Goal: Find specific page/section: Find specific page/section

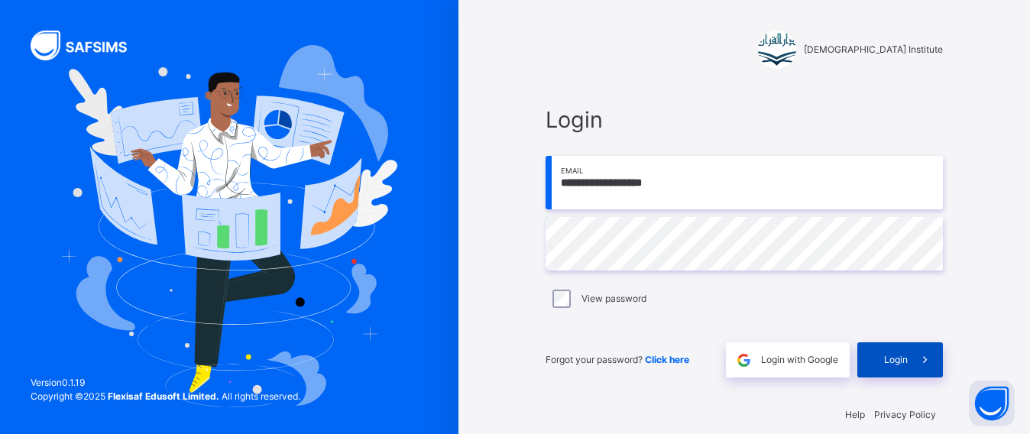
click at [901, 367] on div "Login" at bounding box center [900, 359] width 86 height 35
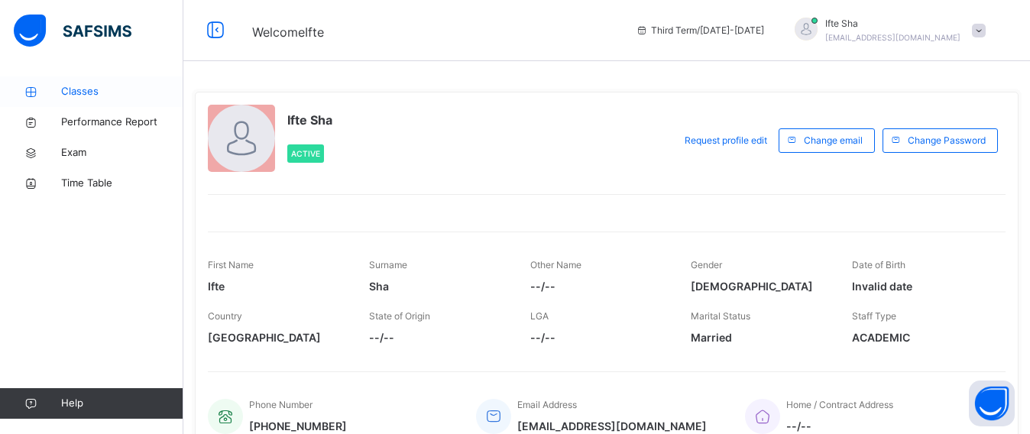
click at [79, 92] on span "Classes" at bounding box center [122, 91] width 122 height 15
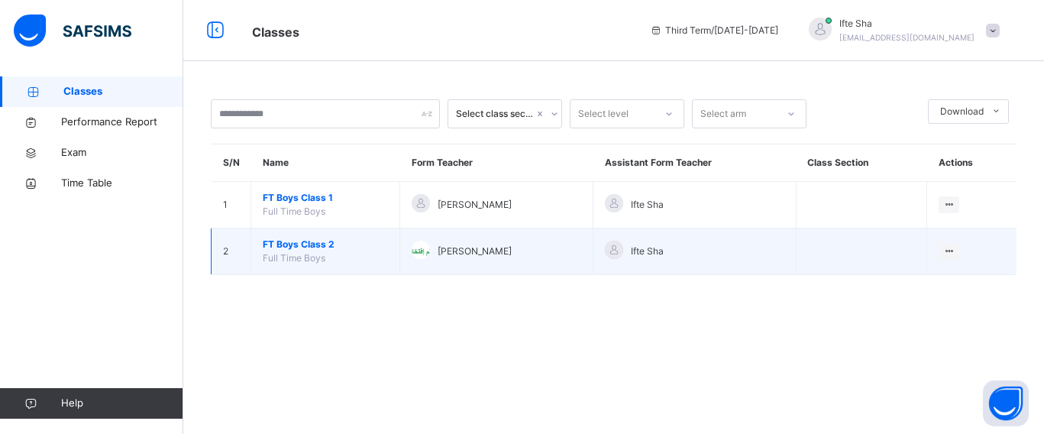
click at [261, 235] on td "FT Boys Class 2 Full Time Boys" at bounding box center [325, 251] width 149 height 47
click at [263, 240] on td "FT Boys Class 2 Full Time Boys" at bounding box center [325, 251] width 149 height 47
click at [263, 240] on span "FT Boys Class 2" at bounding box center [325, 245] width 125 height 14
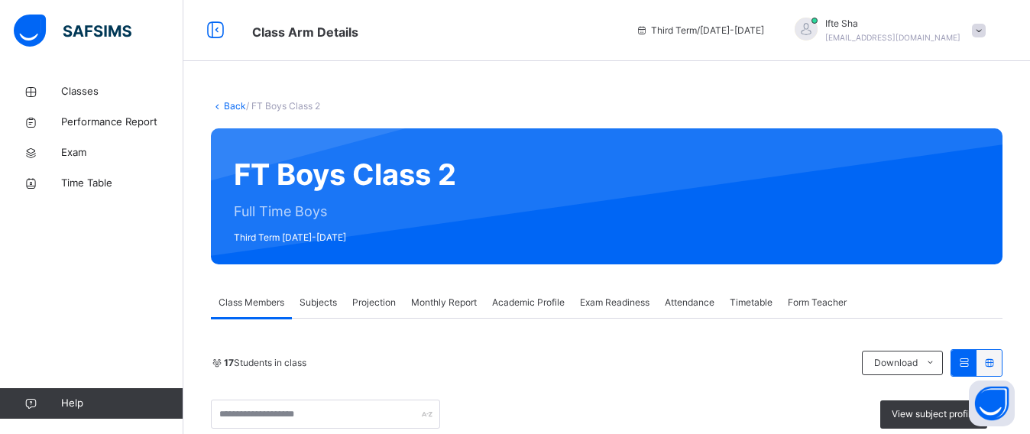
click at [398, 294] on div "Class Members Subjects Projection Monthly Report Academic Profile Exam Readines…" at bounding box center [606, 302] width 791 height 31
click at [399, 294] on div "Projection" at bounding box center [373, 302] width 59 height 31
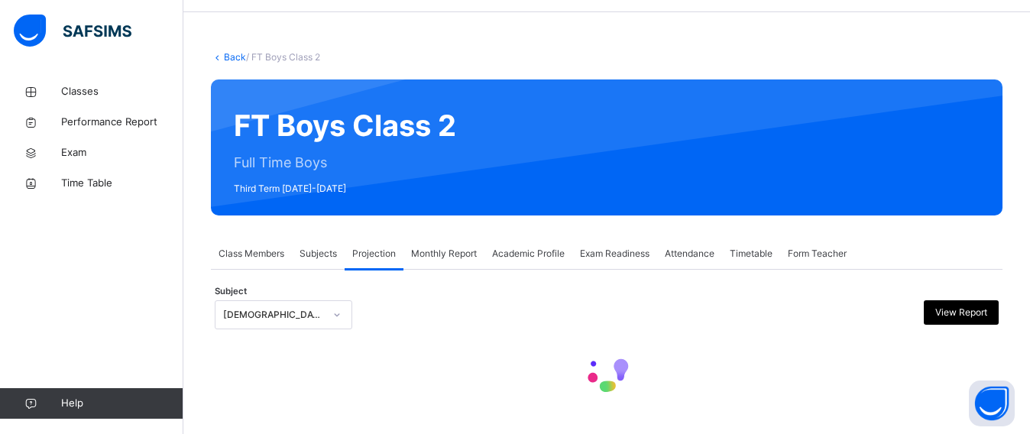
scroll to position [63, 0]
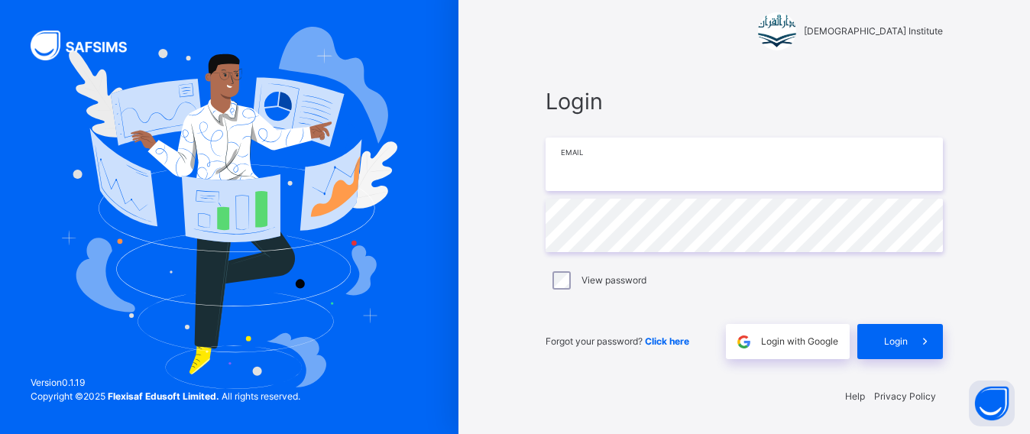
type input "**********"
